Goal: Use online tool/utility: Utilize a website feature to perform a specific function

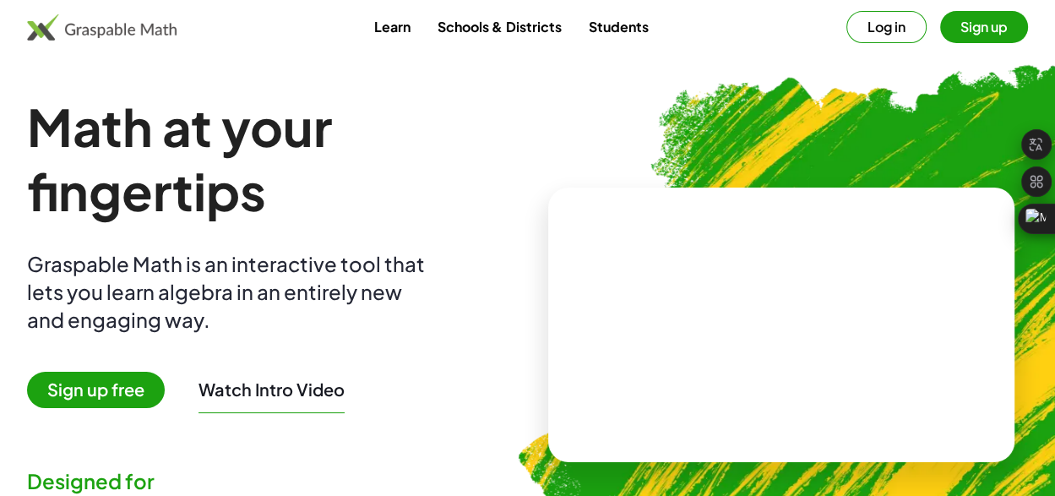
click at [521, 121] on div "Math at your fingertips Graspable Math is an interactive tool that lets you lea…" at bounding box center [274, 325] width 494 height 460
click at [521, 123] on div "Math at your fingertips Graspable Math is an interactive tool that lets you lea…" at bounding box center [274, 325] width 494 height 460
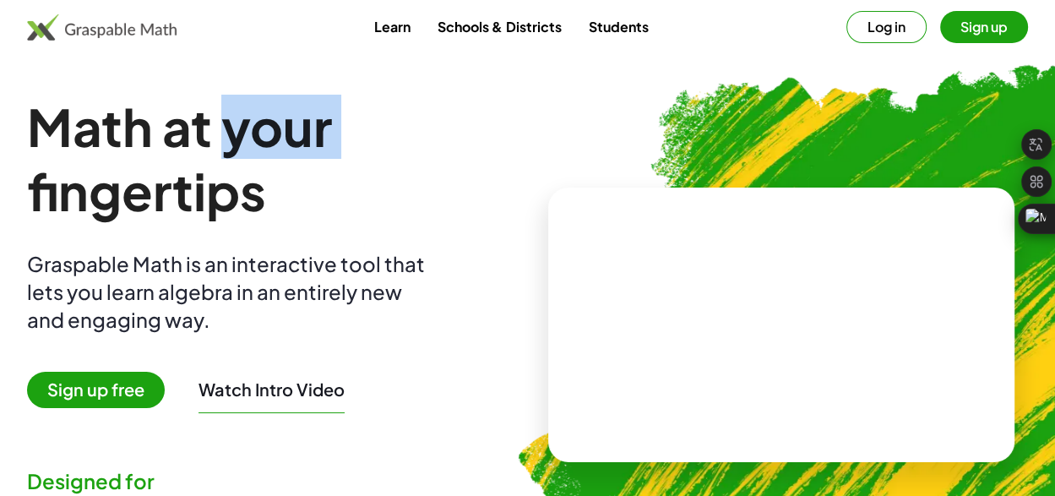
click at [521, 131] on div "Math at your fingertips Graspable Math is an interactive tool that lets you lea…" at bounding box center [274, 325] width 494 height 460
drag, startPoint x: 641, startPoint y: 135, endPoint x: 703, endPoint y: 114, distance: 65.2
click at [521, 114] on div "Math at your fingertips Graspable Math is an interactive tool that lets you lea…" at bounding box center [274, 325] width 494 height 460
click at [521, 133] on div "Math at your fingertips Graspable Math is an interactive tool that lets you lea…" at bounding box center [274, 325] width 494 height 460
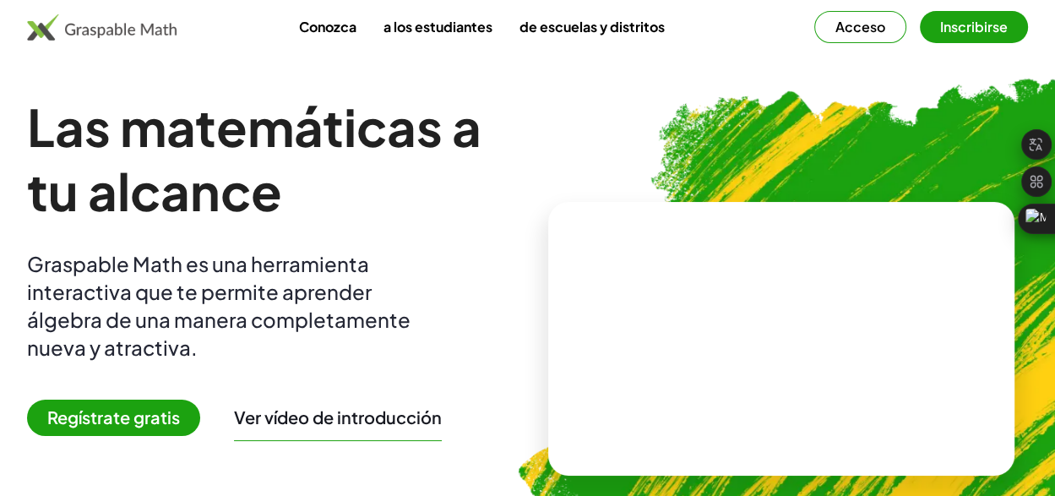
click at [850, 18] on font "Acceso" at bounding box center [860, 27] width 50 height 18
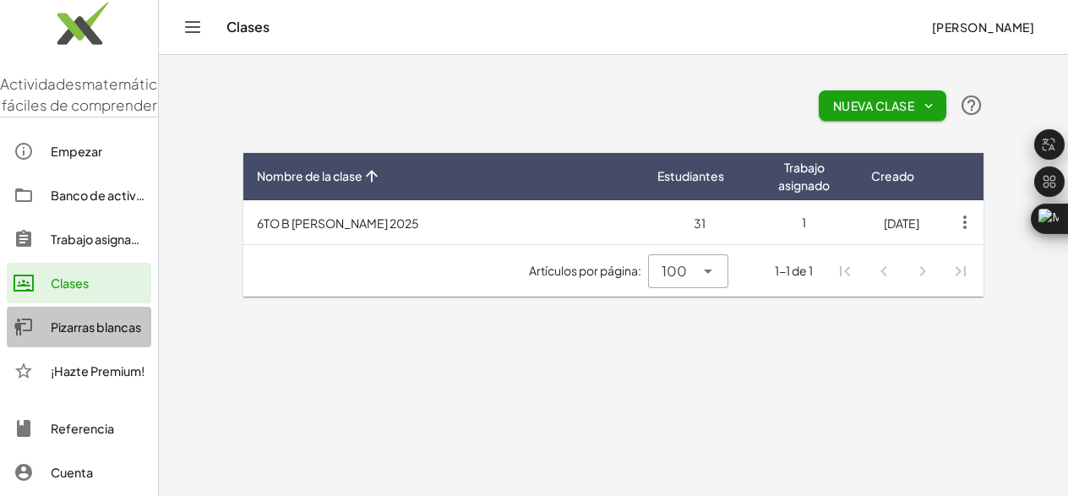
click at [99, 324] on font "Pizarras blancas" at bounding box center [96, 326] width 90 height 15
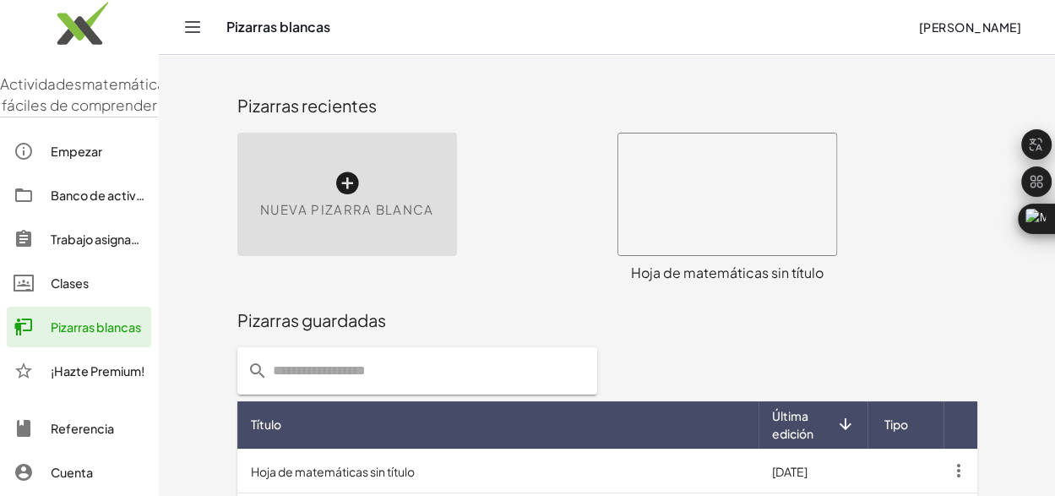
click at [387, 217] on font "Nueva pizarra blanca" at bounding box center [347, 209] width 174 height 16
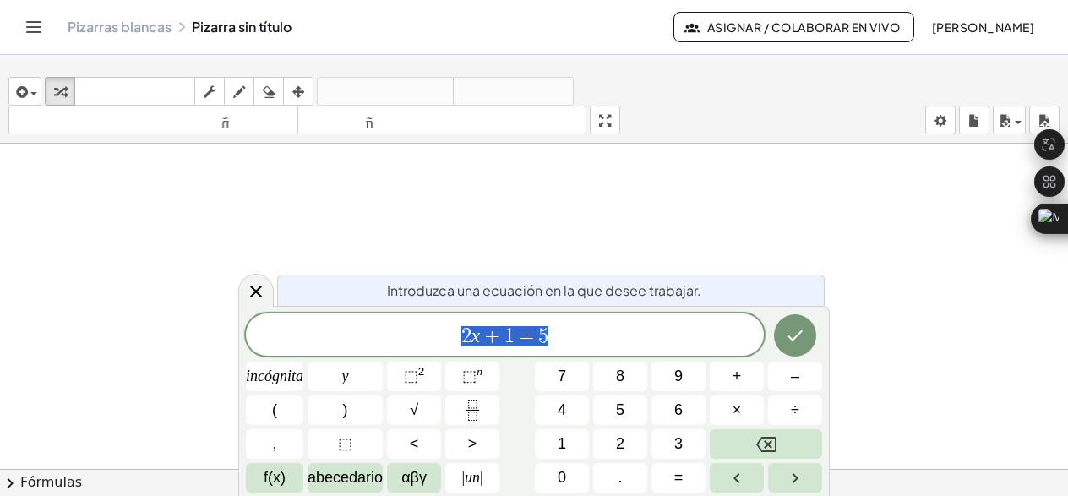
click at [402, 223] on div at bounding box center [534, 482] width 1068 height 676
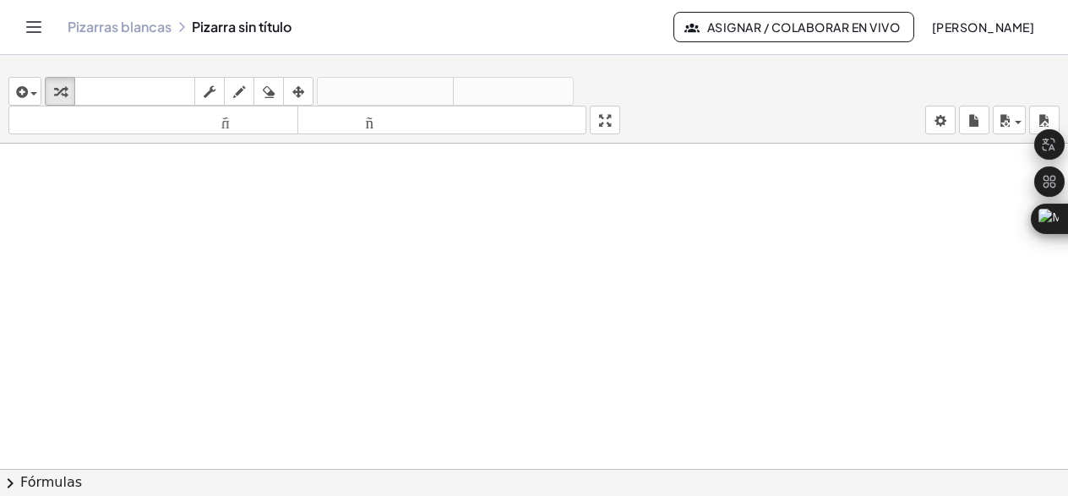
click at [387, 231] on div at bounding box center [534, 482] width 1068 height 676
click at [541, 263] on div at bounding box center [534, 482] width 1068 height 676
drag, startPoint x: 503, startPoint y: 327, endPoint x: 507, endPoint y: 340, distance: 13.9
click at [507, 340] on div at bounding box center [534, 482] width 1068 height 676
click at [28, 97] on span "button" at bounding box center [29, 94] width 3 height 12
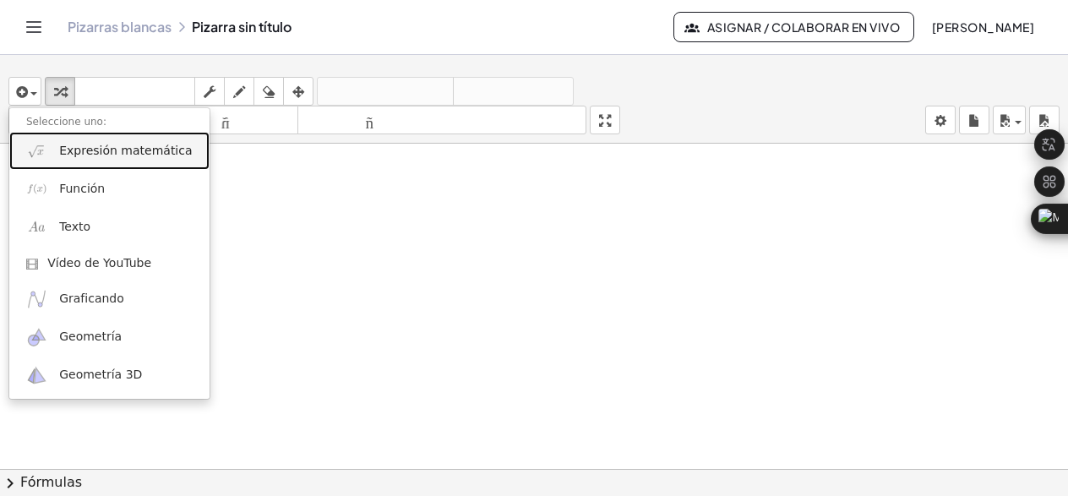
click at [98, 149] on font "Expresión matemática" at bounding box center [125, 151] width 133 height 14
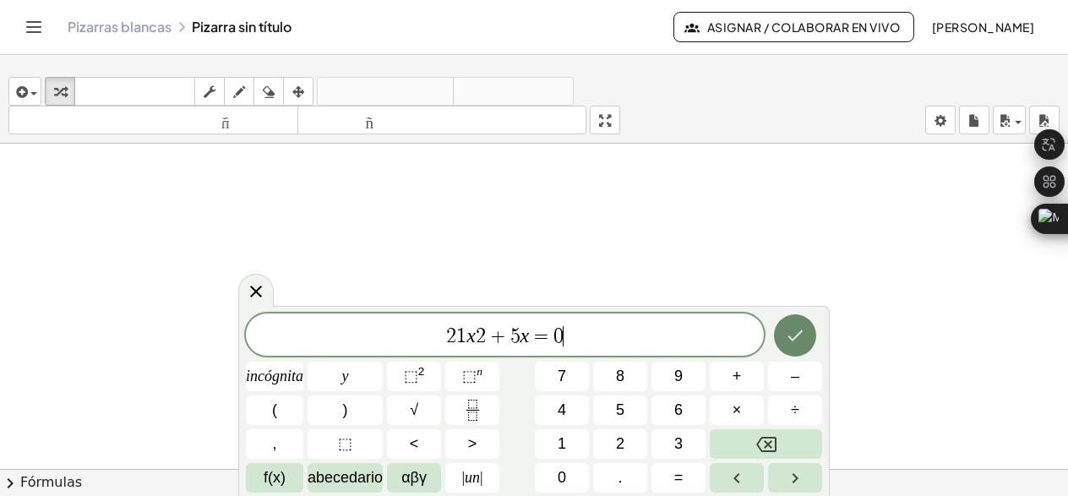
click at [797, 337] on icon "Hecho" at bounding box center [795, 335] width 20 height 20
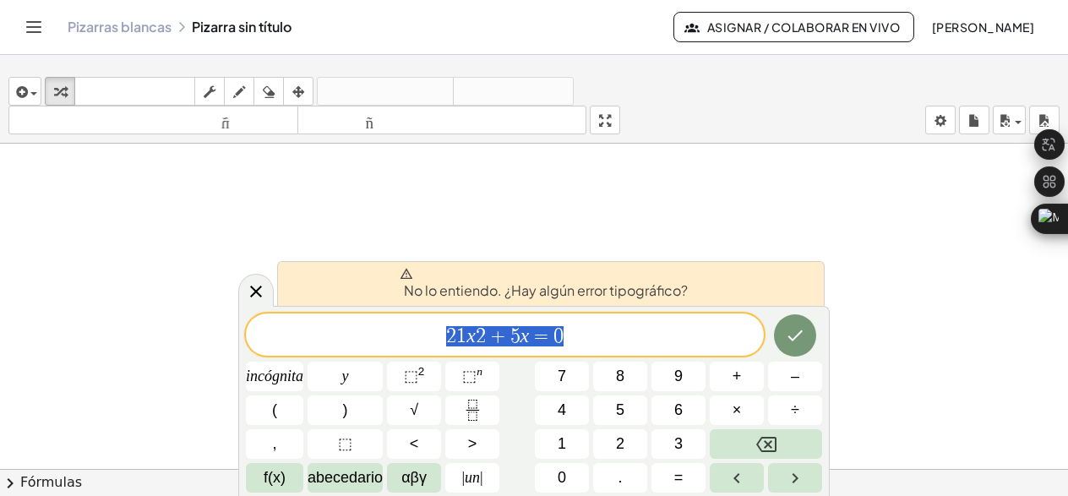
drag, startPoint x: 552, startPoint y: 337, endPoint x: 304, endPoint y: 333, distance: 247.5
click at [304, 333] on span "2 1 ​ x 2 + 5 x = 0" at bounding box center [505, 336] width 518 height 24
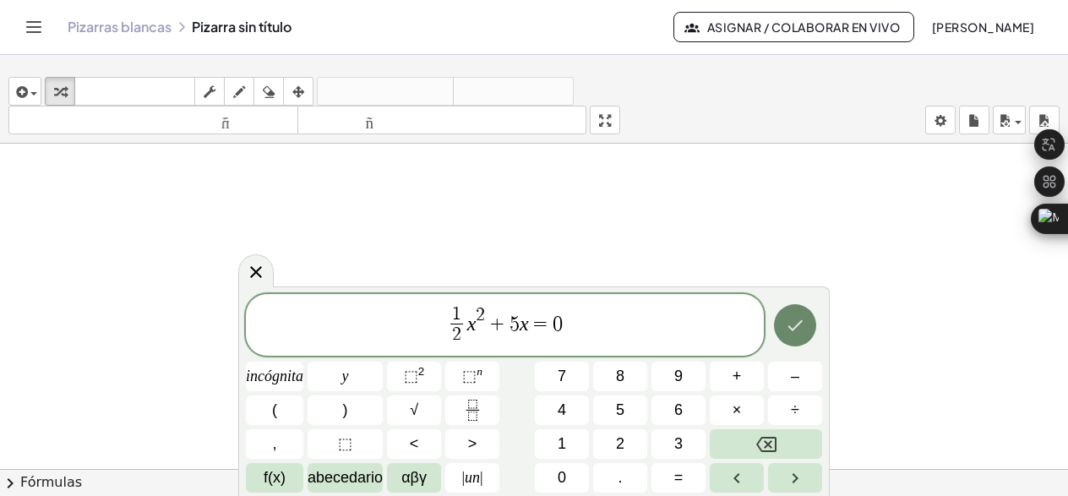
click at [789, 329] on icon "Hecho" at bounding box center [795, 325] width 20 height 20
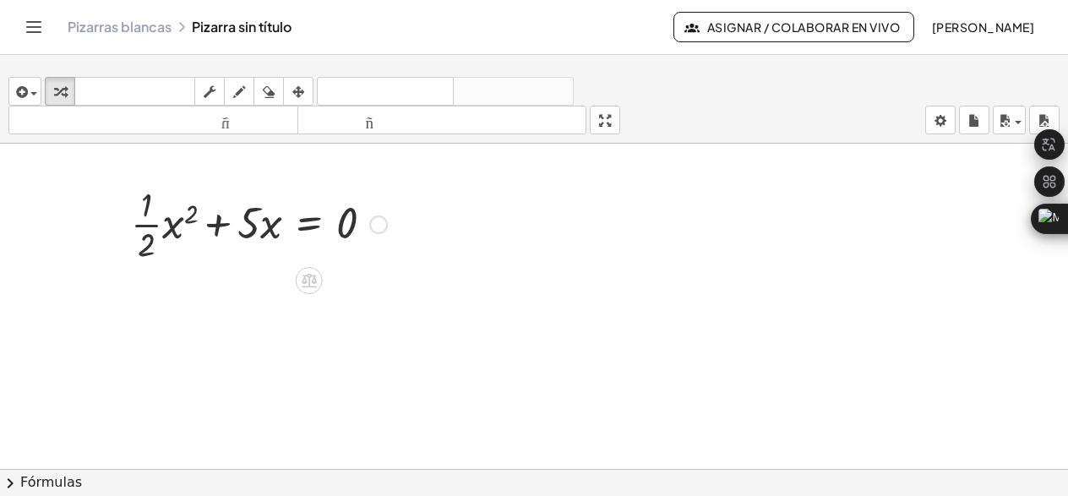
click at [167, 228] on div at bounding box center [258, 223] width 273 height 84
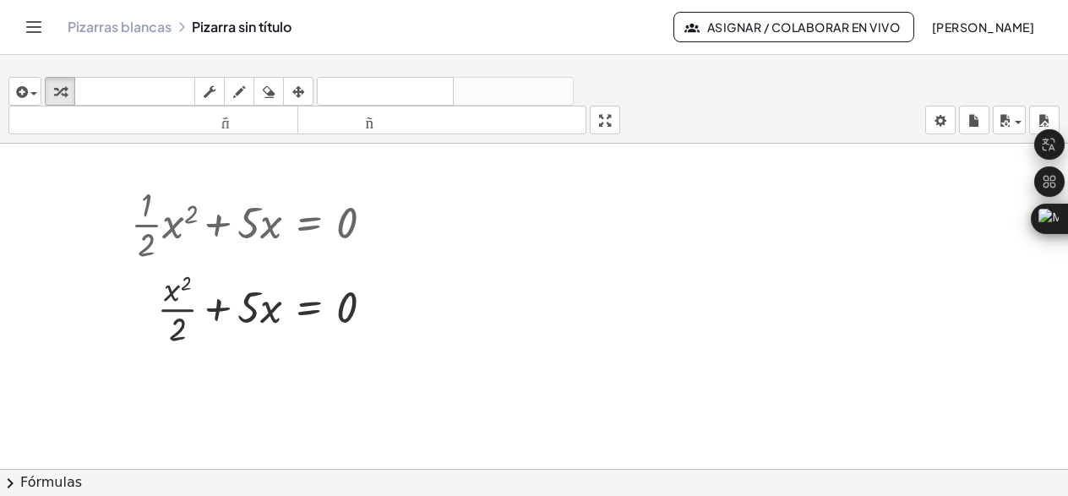
drag, startPoint x: 311, startPoint y: 361, endPoint x: 302, endPoint y: 359, distance: 9.4
click at [310, 361] on div at bounding box center [534, 482] width 1068 height 676
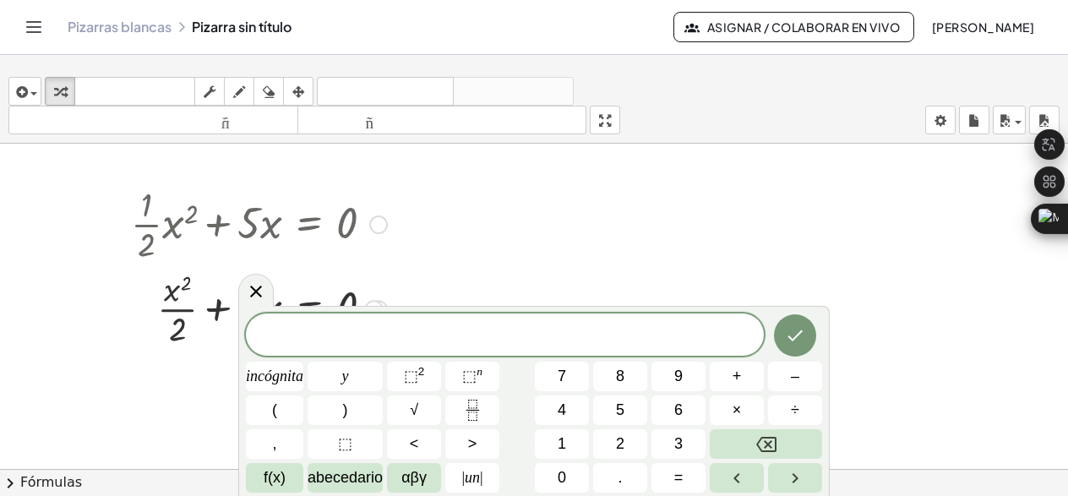
click at [177, 336] on div at bounding box center [258, 307] width 273 height 84
click at [172, 326] on div at bounding box center [258, 307] width 273 height 84
click at [176, 308] on div at bounding box center [258, 307] width 273 height 84
click at [179, 283] on div at bounding box center [258, 307] width 273 height 84
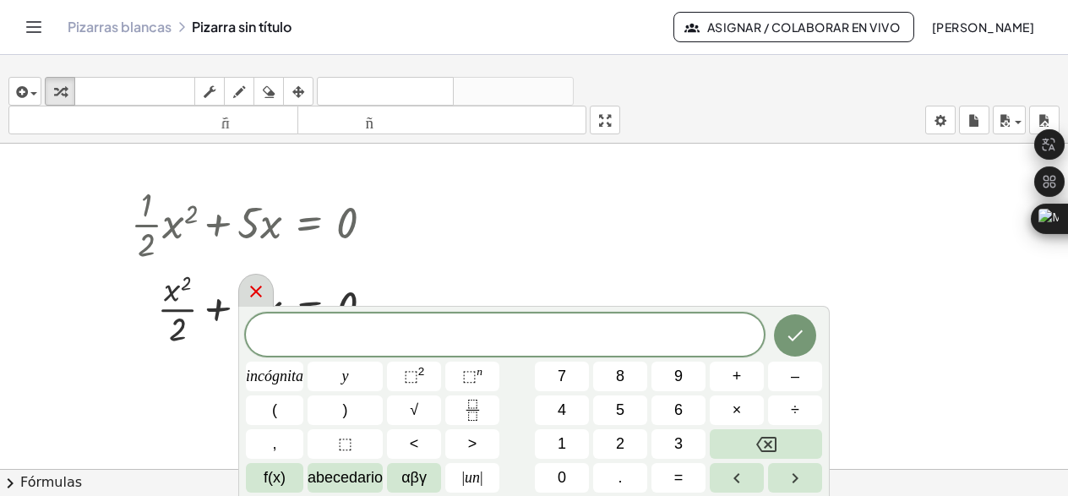
click at [262, 286] on icon at bounding box center [256, 291] width 20 height 20
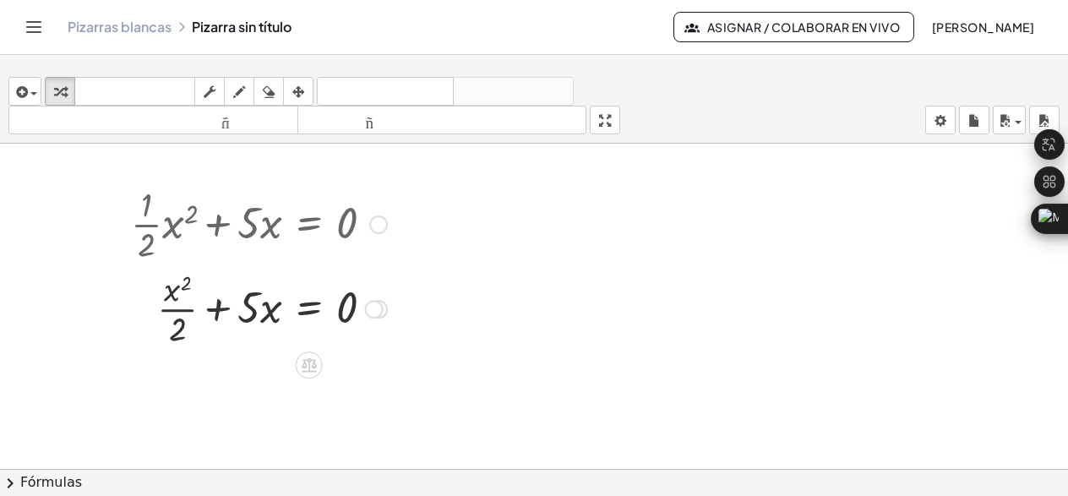
click at [216, 310] on div at bounding box center [258, 307] width 273 height 84
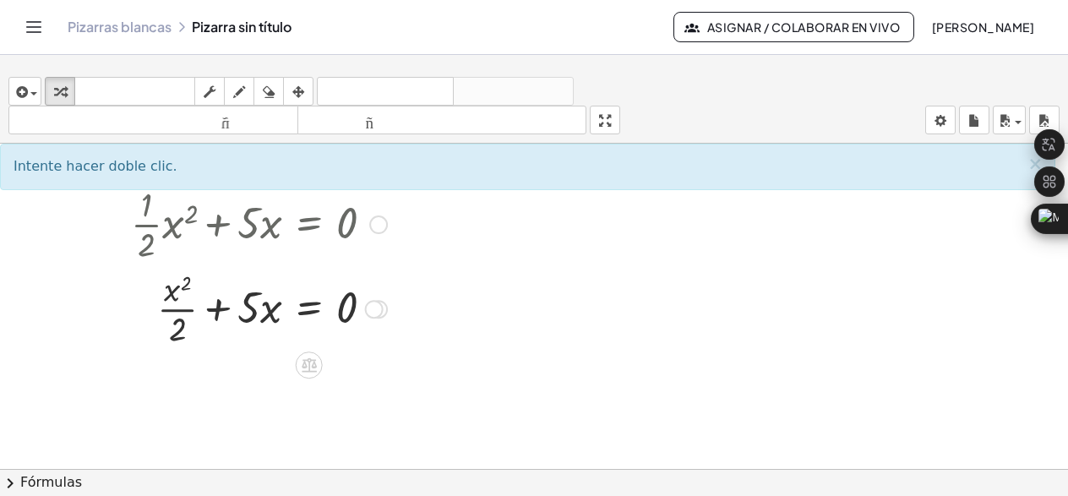
click at [242, 308] on div at bounding box center [258, 307] width 273 height 84
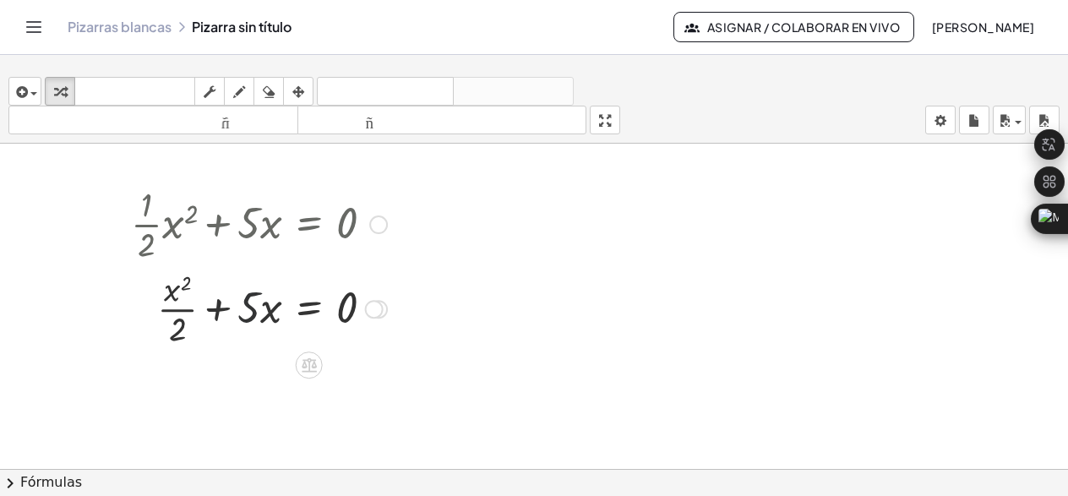
click at [265, 310] on div at bounding box center [258, 307] width 273 height 84
click at [267, 309] on div at bounding box center [258, 307] width 273 height 84
drag, startPoint x: 274, startPoint y: 311, endPoint x: 242, endPoint y: 324, distance: 33.7
click at [261, 318] on div at bounding box center [258, 307] width 273 height 84
drag, startPoint x: 168, startPoint y: 296, endPoint x: 278, endPoint y: 322, distance: 112.9
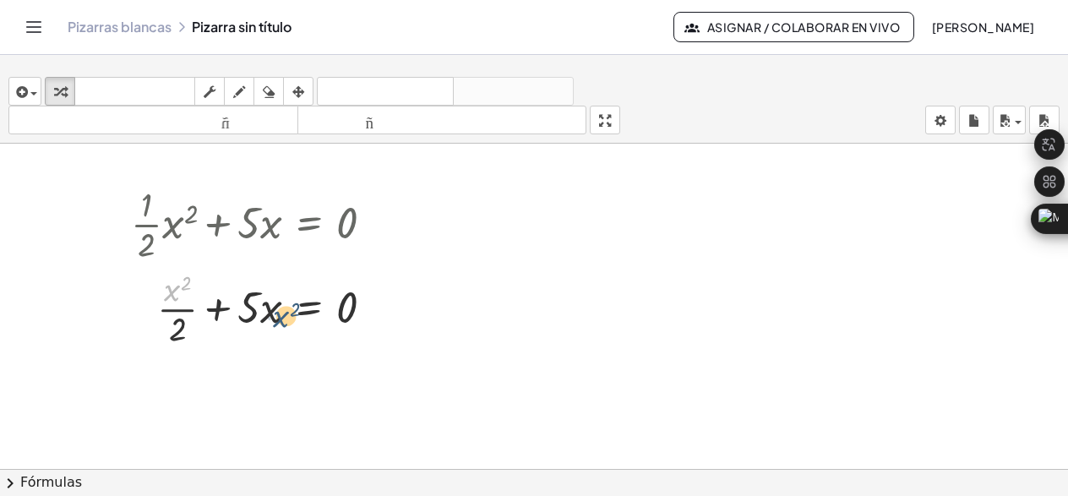
click at [278, 322] on div at bounding box center [258, 307] width 273 height 84
drag, startPoint x: 276, startPoint y: 318, endPoint x: 177, endPoint y: 302, distance: 101.1
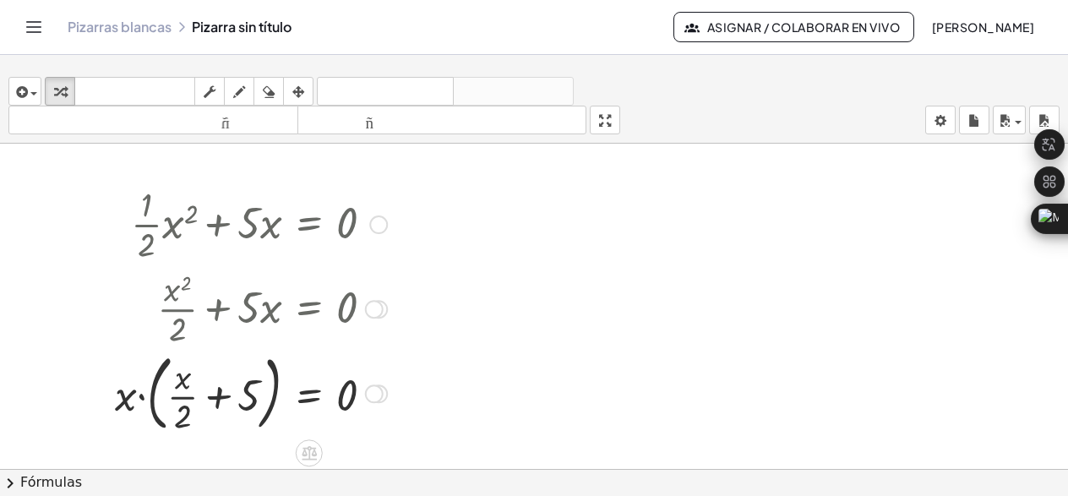
click at [182, 396] on div at bounding box center [250, 391] width 289 height 91
click at [219, 393] on div at bounding box center [250, 391] width 289 height 91
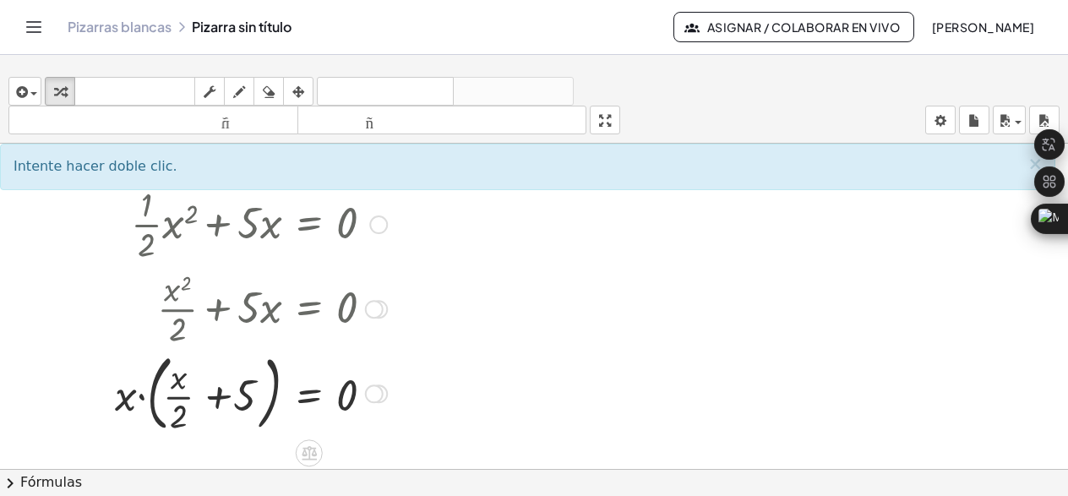
click at [219, 393] on div at bounding box center [250, 391] width 289 height 91
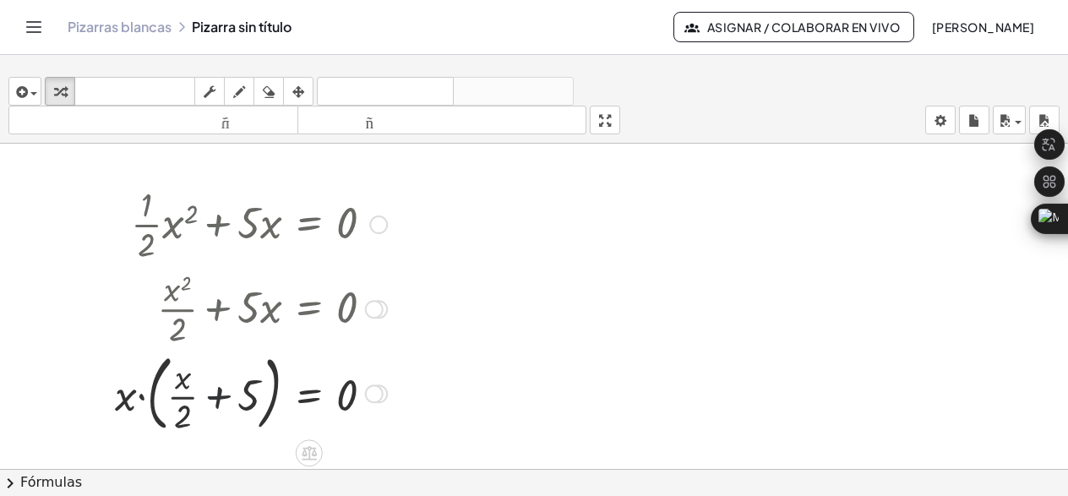
click at [219, 393] on div at bounding box center [250, 391] width 289 height 91
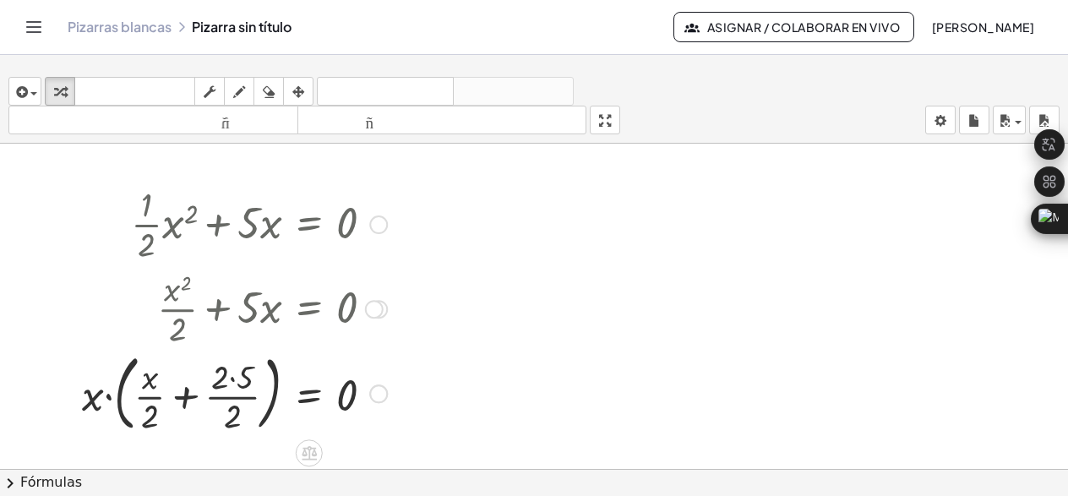
click at [182, 394] on div at bounding box center [234, 391] width 322 height 91
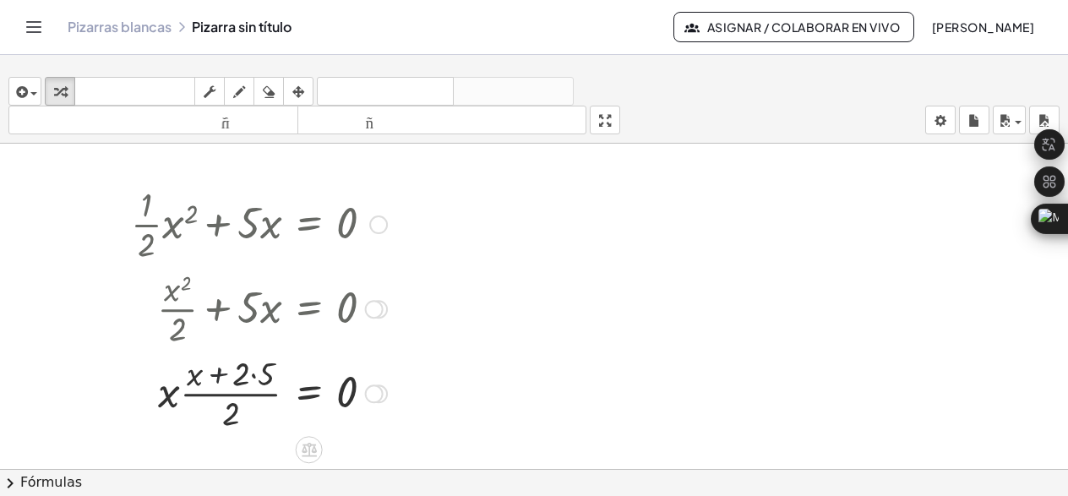
click at [221, 373] on div at bounding box center [258, 392] width 273 height 84
click at [220, 373] on div at bounding box center [258, 392] width 273 height 84
click at [169, 400] on div at bounding box center [258, 392] width 273 height 84
click at [205, 391] on div at bounding box center [258, 392] width 273 height 84
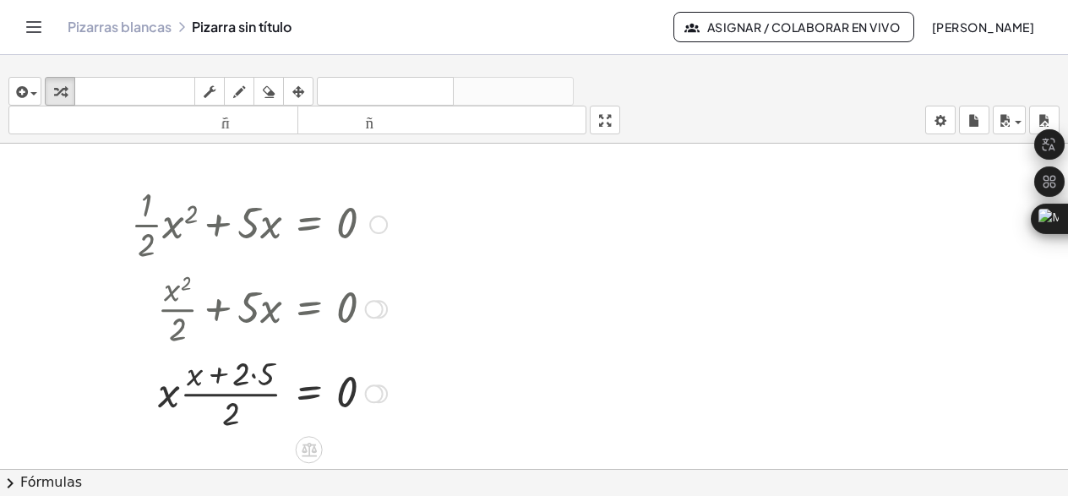
drag, startPoint x: 225, startPoint y: 391, endPoint x: 234, endPoint y: 397, distance: 11.0
click at [226, 391] on div at bounding box center [258, 392] width 273 height 84
click at [234, 409] on div at bounding box center [258, 392] width 273 height 84
click at [247, 391] on div at bounding box center [258, 392] width 273 height 84
drag, startPoint x: 275, startPoint y: 371, endPoint x: 278, endPoint y: 344, distance: 27.2
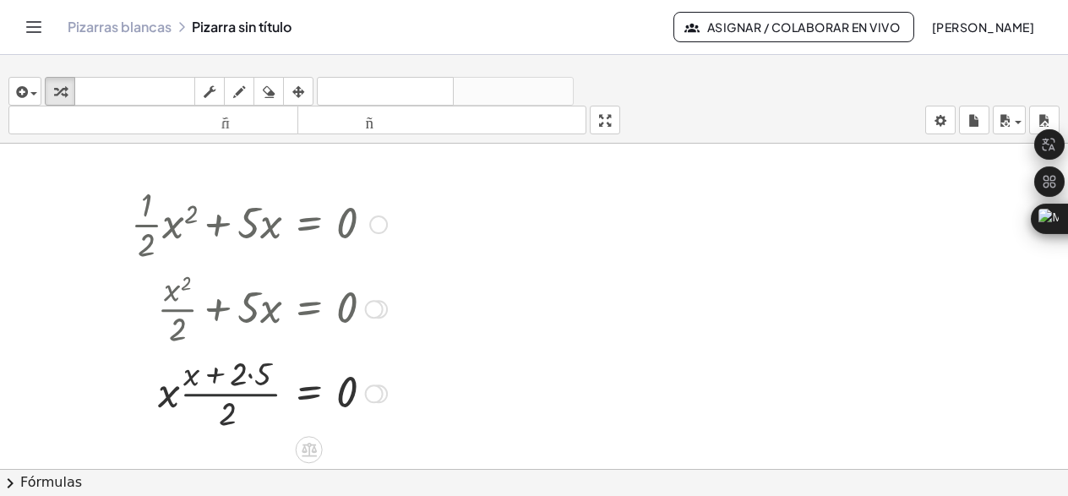
click at [277, 367] on div at bounding box center [258, 392] width 273 height 84
click at [264, 322] on div at bounding box center [258, 307] width 273 height 84
drag, startPoint x: 253, startPoint y: 285, endPoint x: 318, endPoint y: 223, distance: 89.0
click at [262, 267] on div at bounding box center [258, 307] width 273 height 84
drag, startPoint x: 340, startPoint y: 210, endPoint x: 362, endPoint y: 209, distance: 22.9
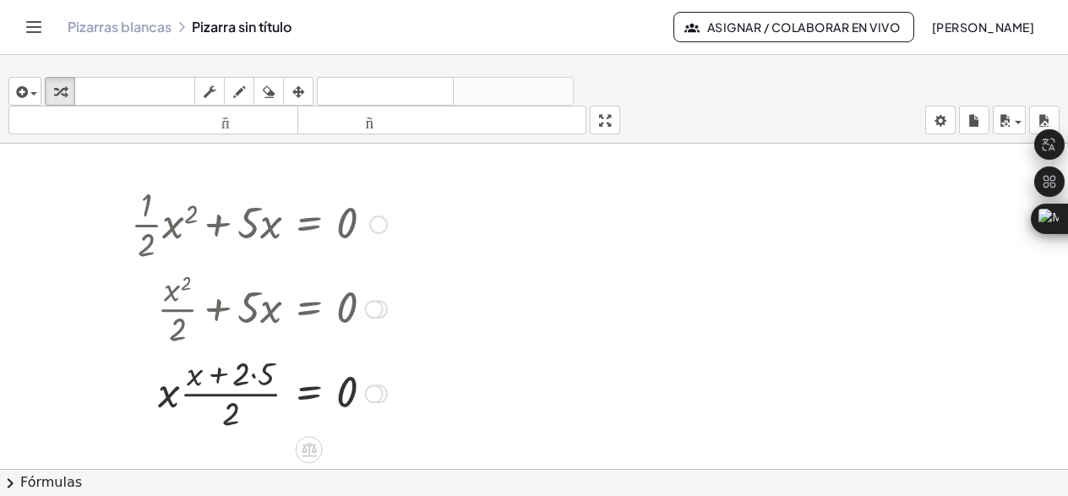
click at [345, 210] on div at bounding box center [258, 223] width 273 height 84
click at [446, 210] on div at bounding box center [534, 482] width 1068 height 676
click at [301, 90] on icon "button" at bounding box center [298, 92] width 12 height 20
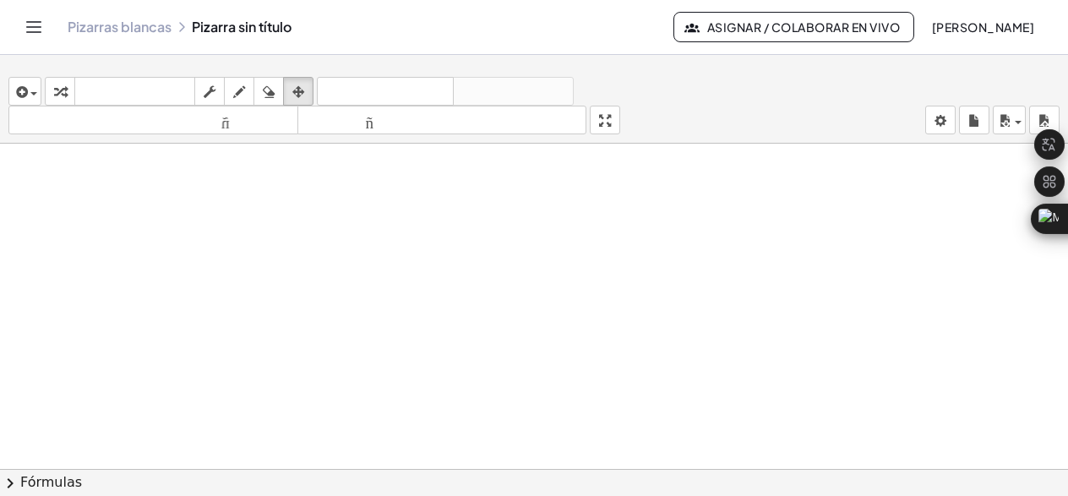
click at [508, 272] on div at bounding box center [534, 482] width 1068 height 676
click at [945, 206] on div at bounding box center [534, 482] width 1068 height 676
click at [725, 116] on div "insertar Seleccione uno: Expresión matemática Función Texto Vídeo de YouTube Gr…" at bounding box center [534, 105] width 1068 height 75
click at [598, 80] on div "insertar Seleccione uno: Expresión matemática Función Texto Vídeo de YouTube Gr…" at bounding box center [534, 105] width 1068 height 75
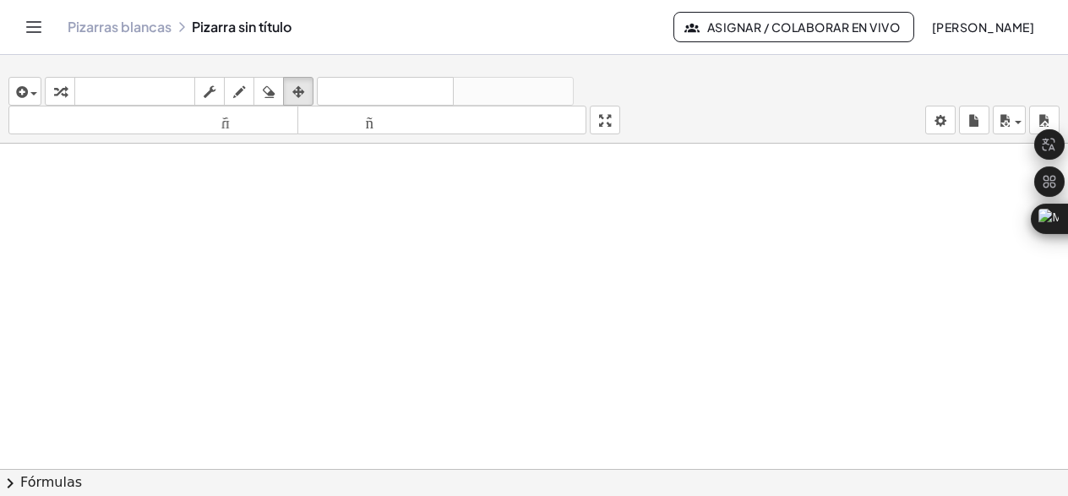
click at [601, 79] on div "insertar Seleccione uno: Expresión matemática Función Texto Vídeo de YouTube Gr…" at bounding box center [534, 105] width 1068 height 75
click at [370, 30] on div "Pizarras blancas Pizarra sin título" at bounding box center [371, 27] width 606 height 17
drag, startPoint x: 407, startPoint y: 166, endPoint x: 503, endPoint y: 168, distance: 95.5
click at [420, 167] on div at bounding box center [534, 482] width 1068 height 676
click at [682, 206] on div at bounding box center [534, 482] width 1068 height 676
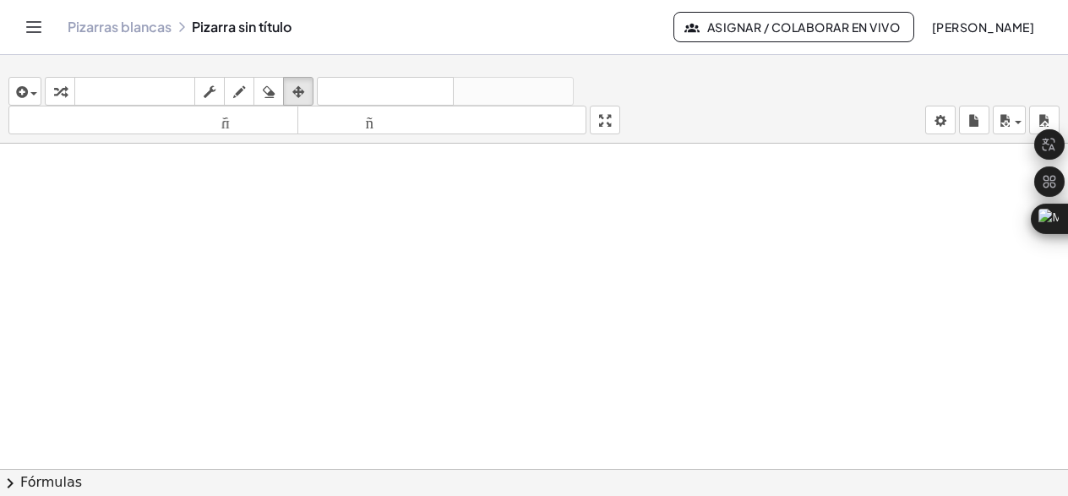
drag, startPoint x: 665, startPoint y: 262, endPoint x: 646, endPoint y: 288, distance: 32.1
click at [665, 263] on div at bounding box center [534, 482] width 1068 height 676
click at [30, 91] on span "button" at bounding box center [29, 94] width 3 height 12
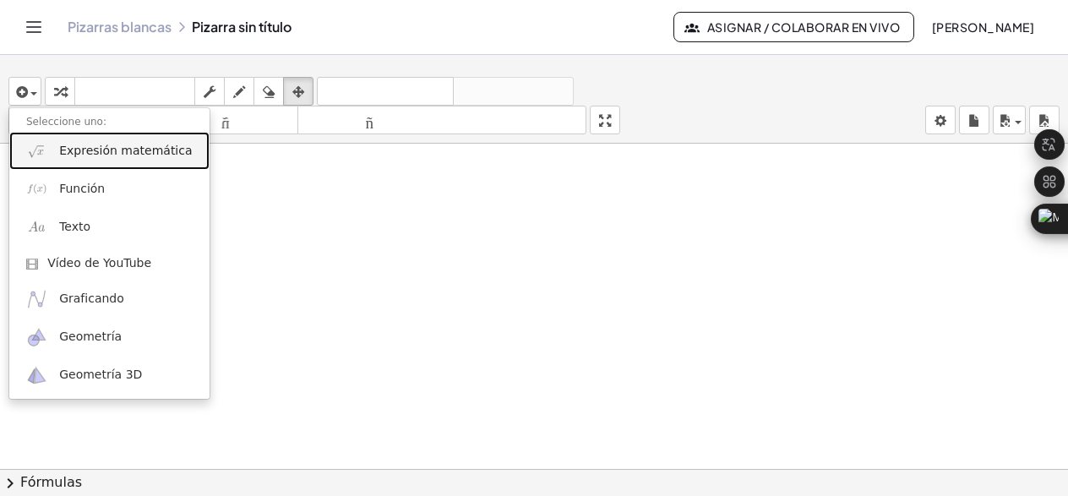
click at [120, 144] on font "Expresión matemática" at bounding box center [125, 151] width 133 height 14
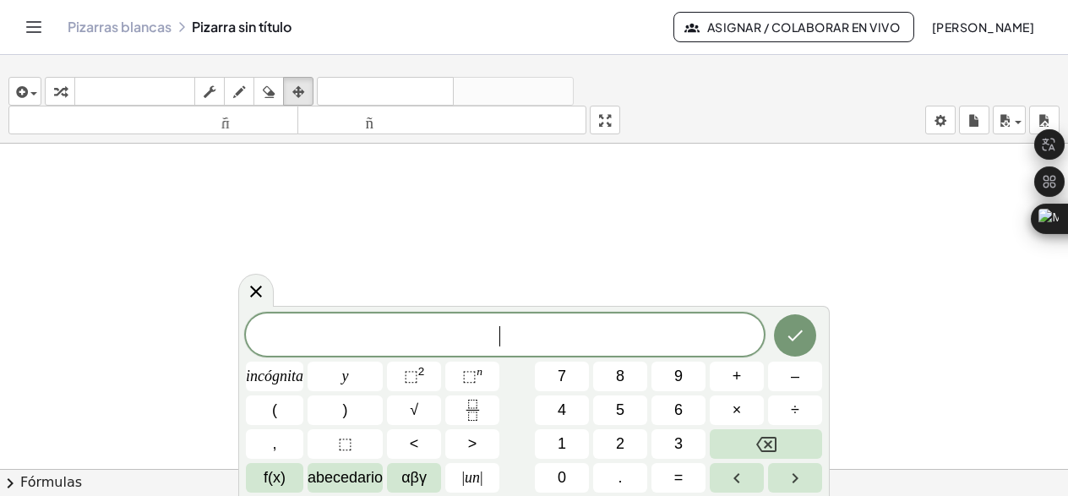
click at [525, 332] on span "​" at bounding box center [505, 336] width 518 height 24
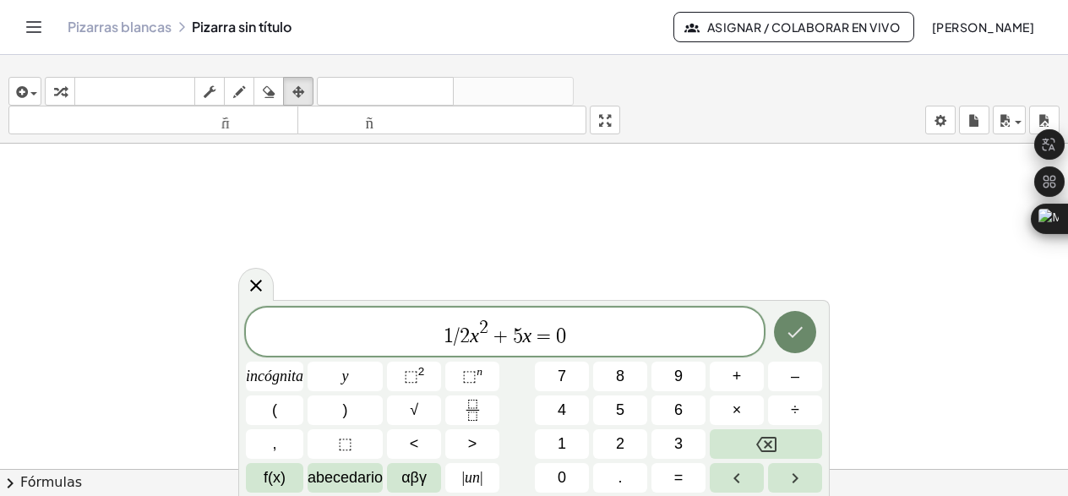
click at [785, 335] on icon "Hecho" at bounding box center [795, 332] width 20 height 20
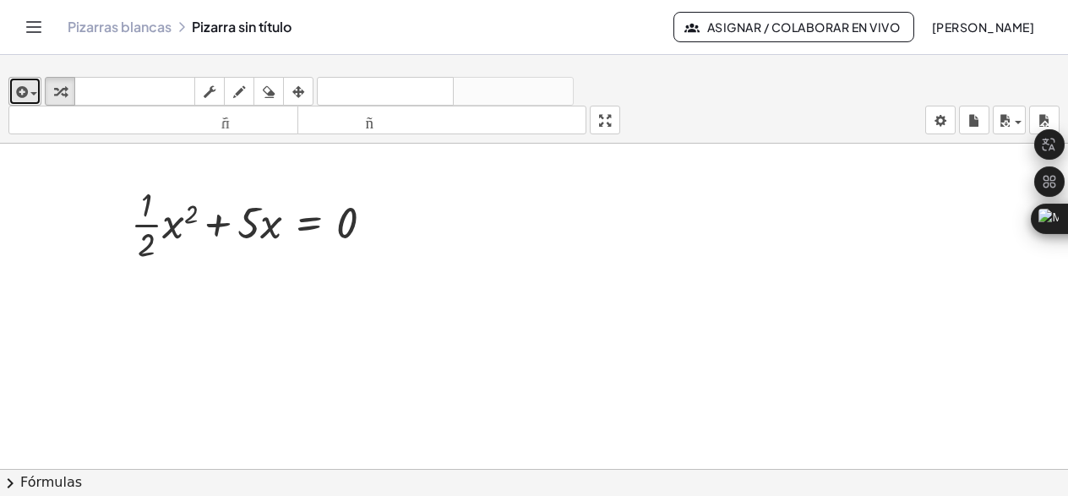
click at [29, 91] on span "button" at bounding box center [29, 94] width 3 height 12
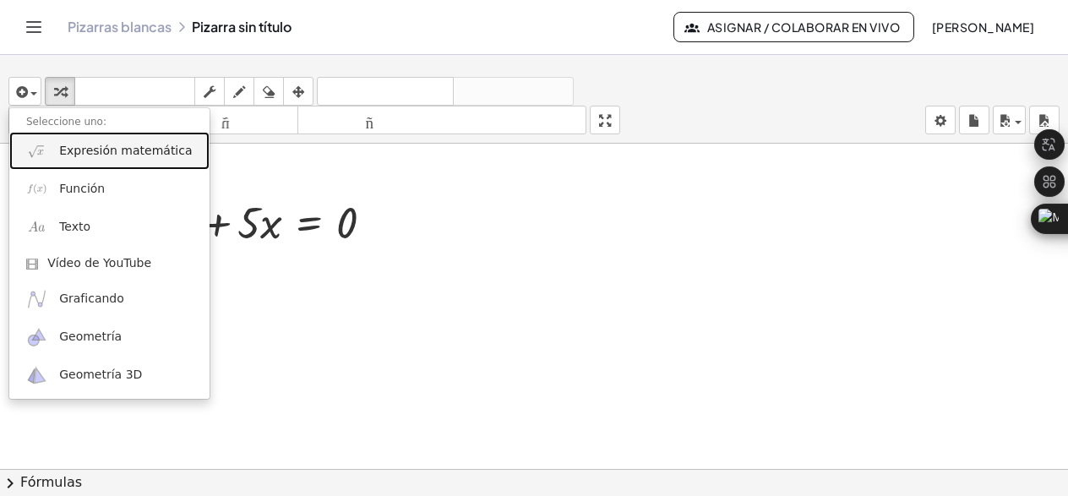
click at [74, 147] on font "Expresión matemática" at bounding box center [125, 151] width 133 height 14
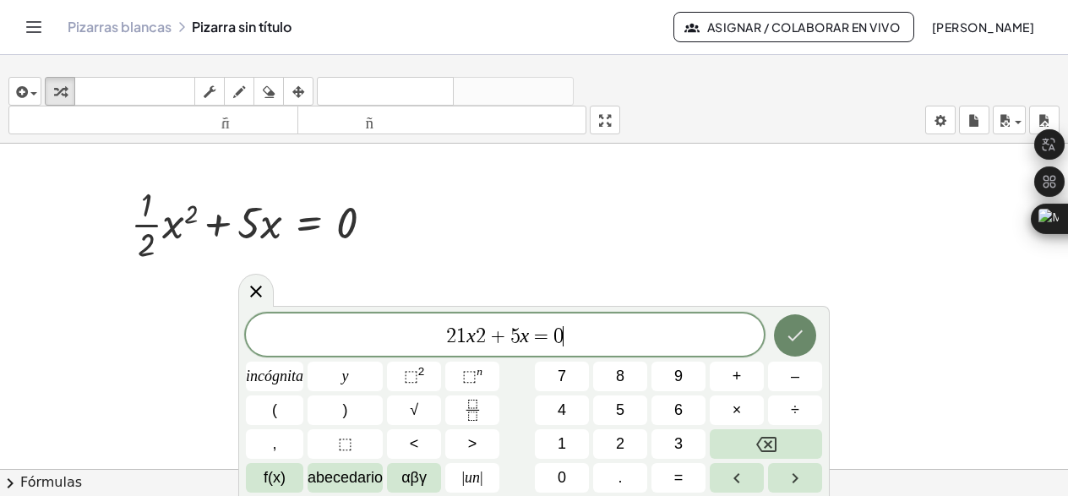
click at [813, 332] on button "Hecho" at bounding box center [795, 335] width 42 height 42
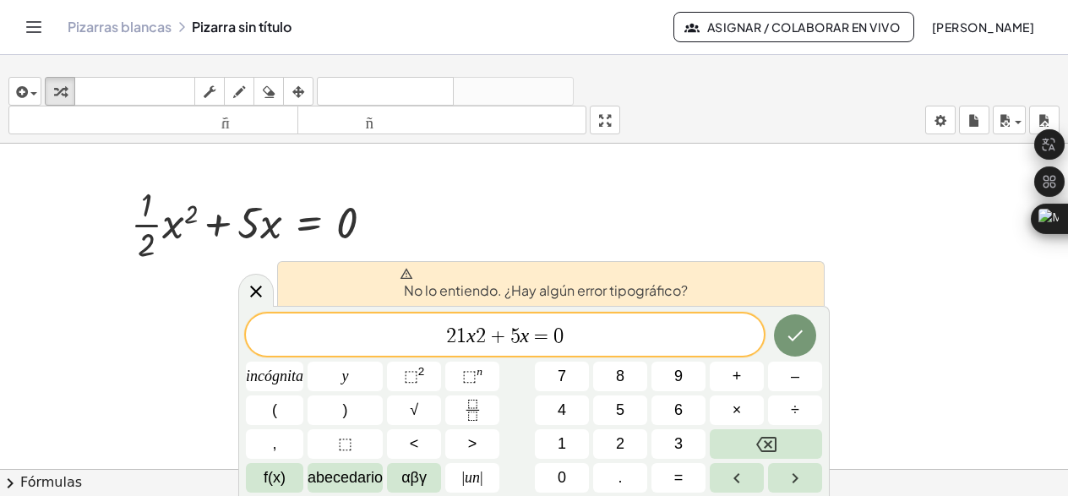
click at [715, 180] on div at bounding box center [534, 482] width 1068 height 676
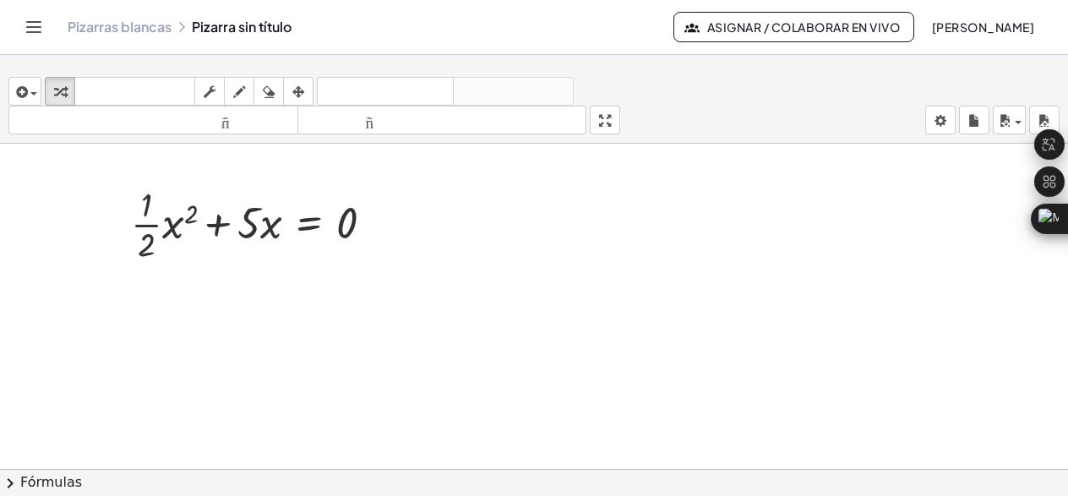
click at [932, 35] on font "[PERSON_NAME]" at bounding box center [983, 26] width 102 height 15
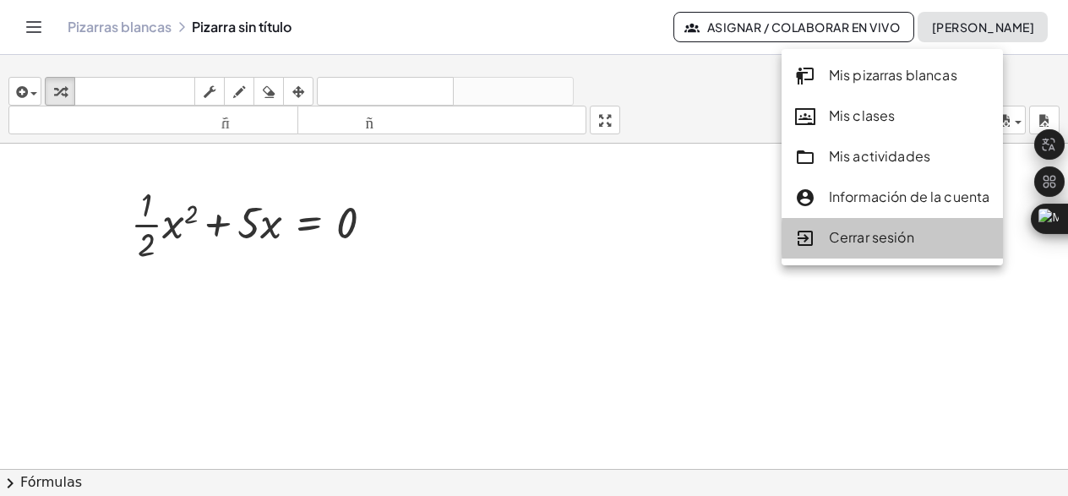
click at [888, 239] on font "Cerrar sesión" at bounding box center [871, 237] width 85 height 18
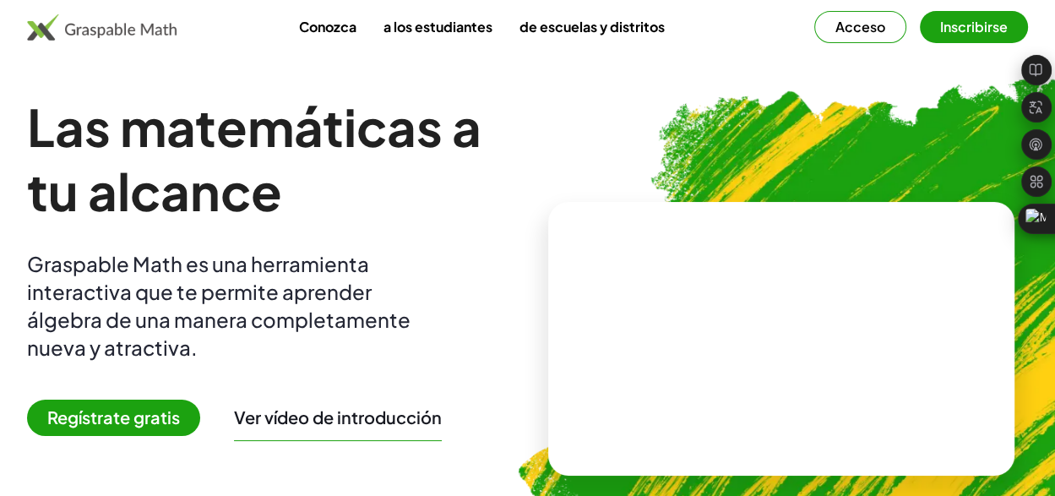
click at [835, 18] on font "Acceso" at bounding box center [860, 27] width 50 height 18
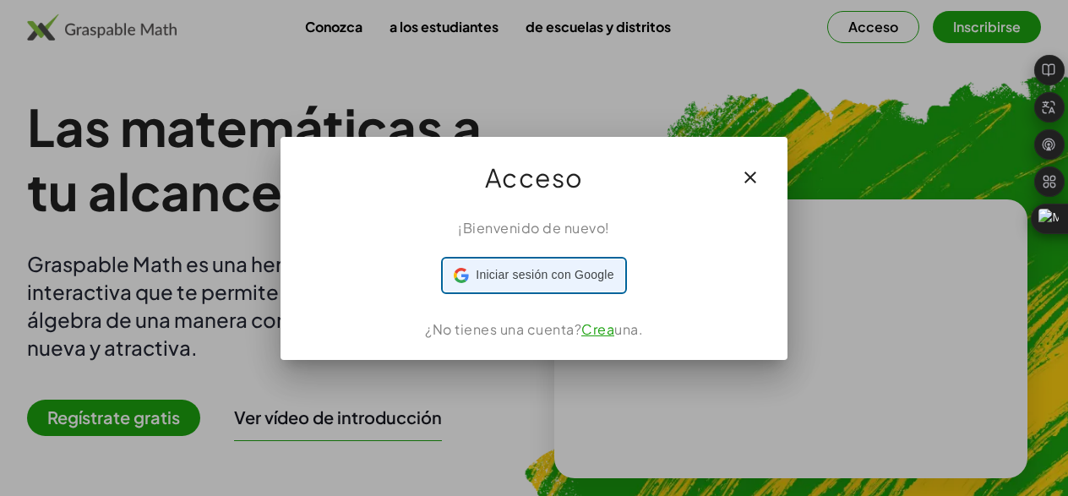
click at [543, 269] on font "Iniciar sesión con Google" at bounding box center [545, 275] width 138 height 14
